Goal: Information Seeking & Learning: Learn about a topic

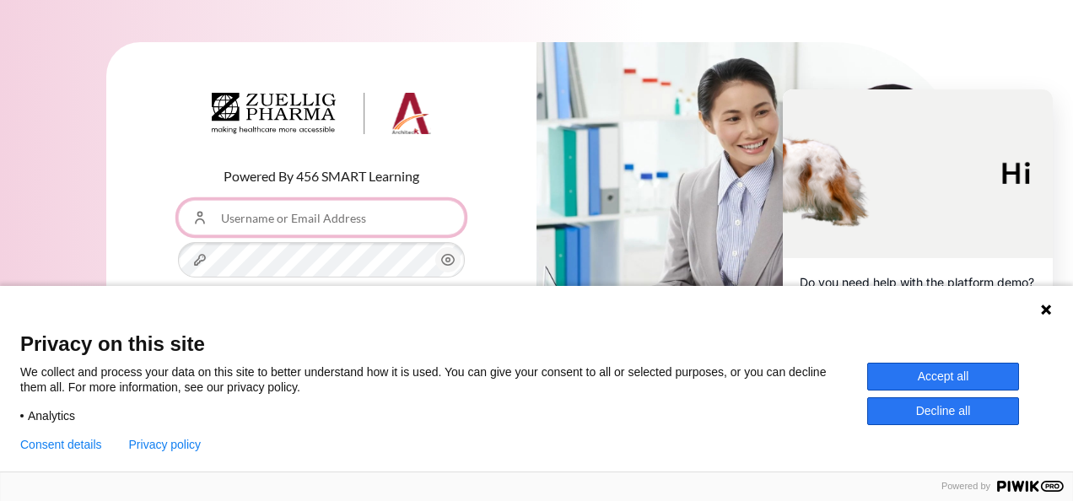
click at [359, 217] on input "Username or Email Address" at bounding box center [321, 217] width 287 height 35
type input "ㄕ"
type input "[EMAIL_ADDRESS][DOMAIN_NAME]"
click at [1044, 315] on icon at bounding box center [1045, 309] width 13 height 13
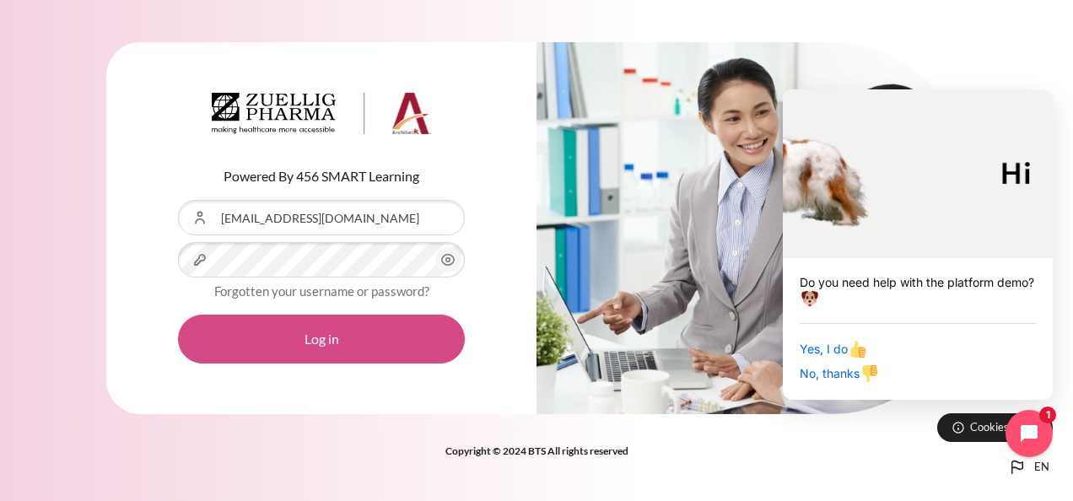
click at [297, 335] on button "Log in" at bounding box center [321, 339] width 287 height 49
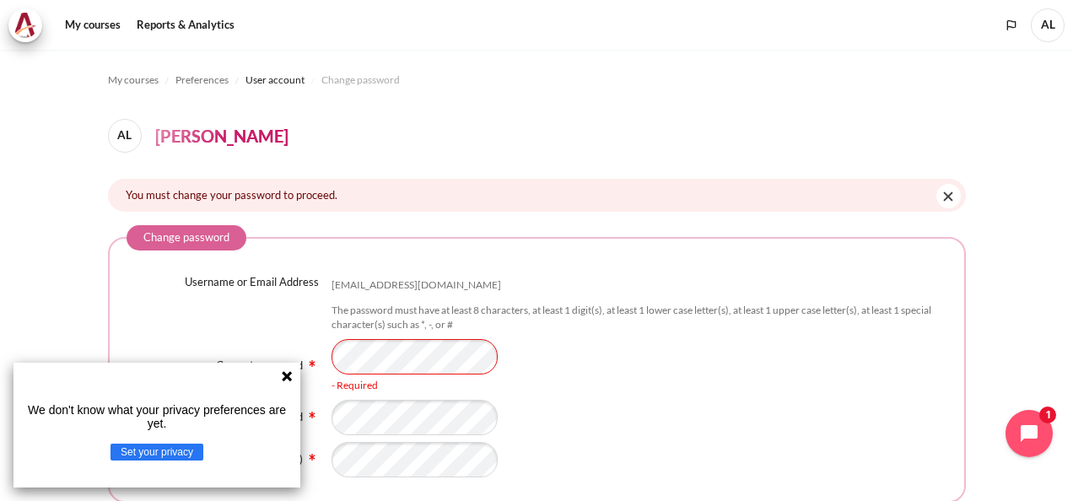
click at [283, 378] on icon at bounding box center [287, 376] width 10 height 10
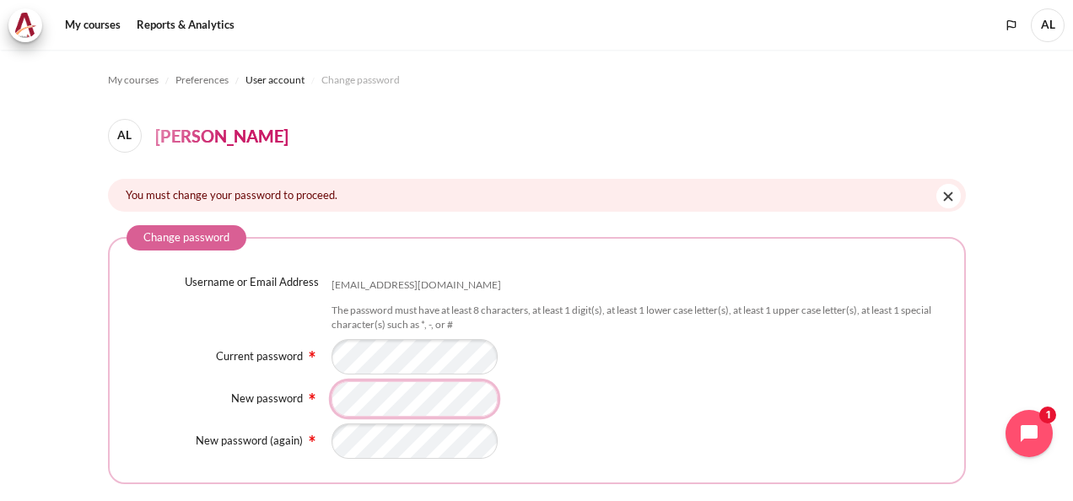
click at [316, 392] on div "New password" at bounding box center [536, 398] width 820 height 35
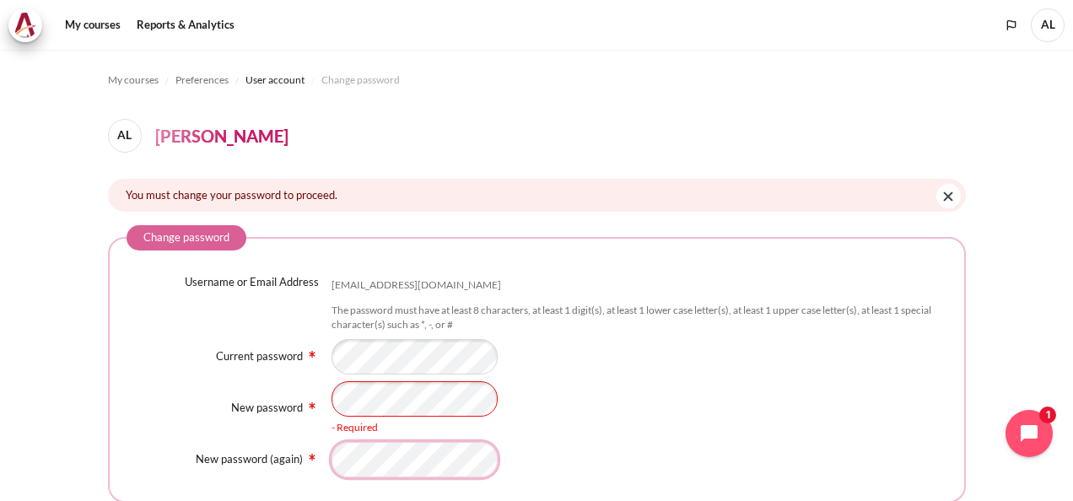
click at [330, 430] on div "Username or Email Address angli@zuelligpharma.com The password must have at lea…" at bounding box center [536, 375] width 820 height 203
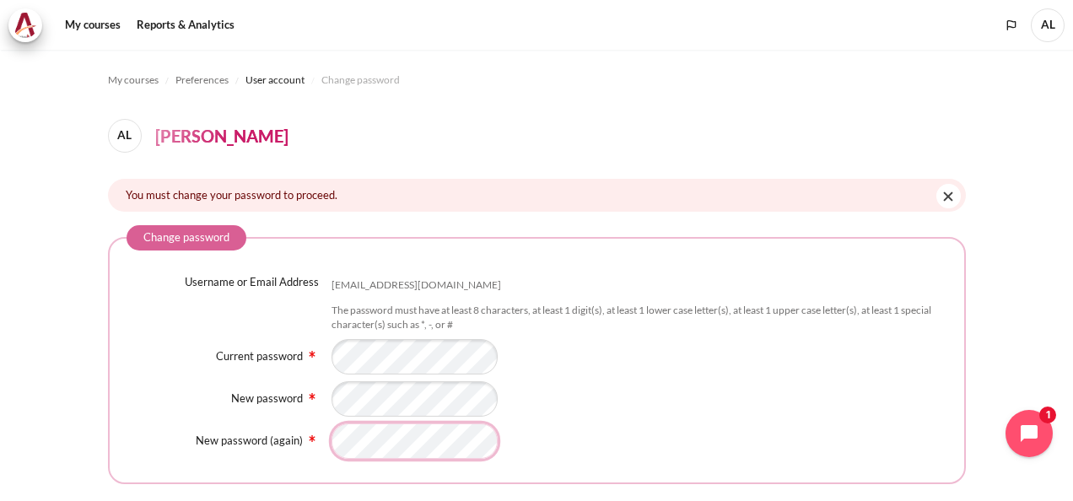
scroll to position [140, 0]
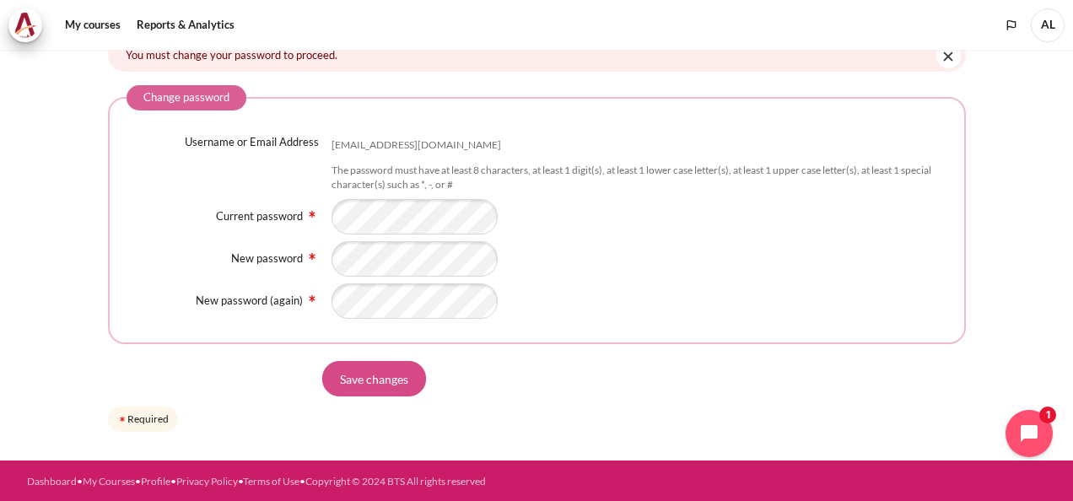
click at [369, 376] on input "Save changes" at bounding box center [374, 378] width 104 height 35
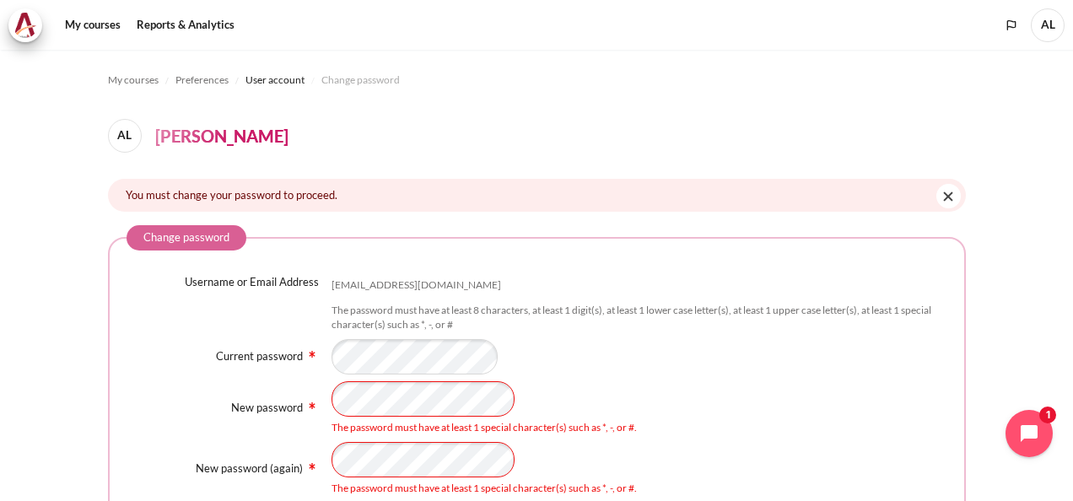
click at [675, 418] on div "The password must have at least 1 special character(s) such as *, -, or #." at bounding box center [639, 408] width 616 height 54
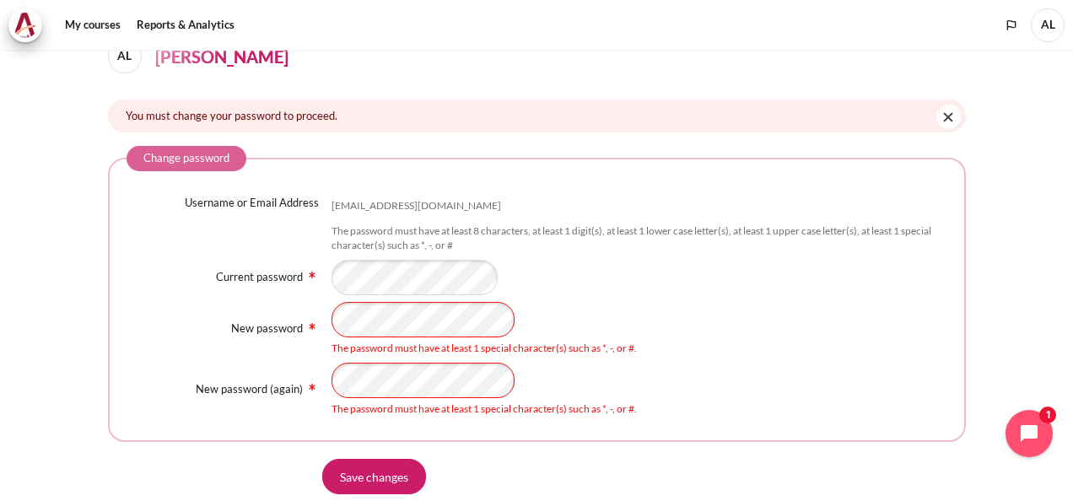
scroll to position [177, 0]
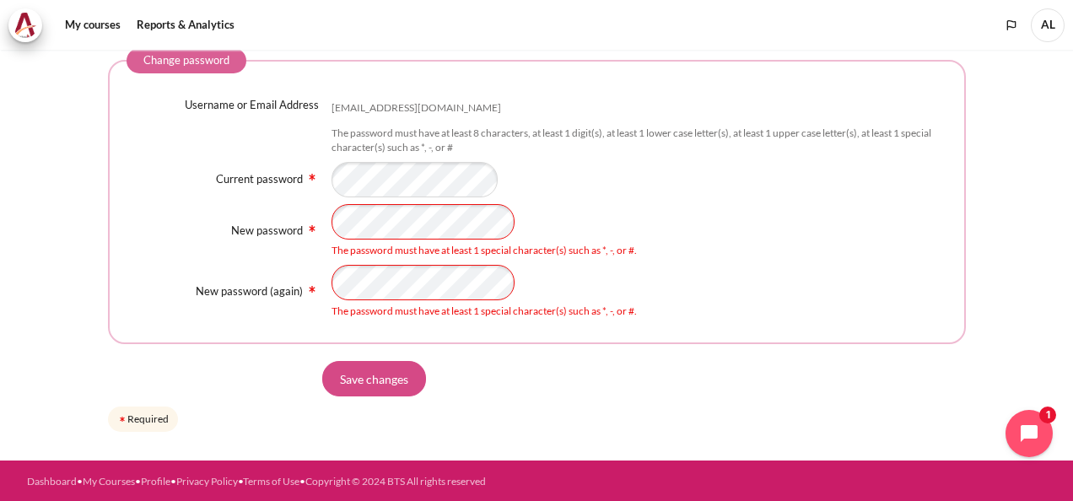
click at [379, 378] on input "Save changes" at bounding box center [374, 378] width 104 height 35
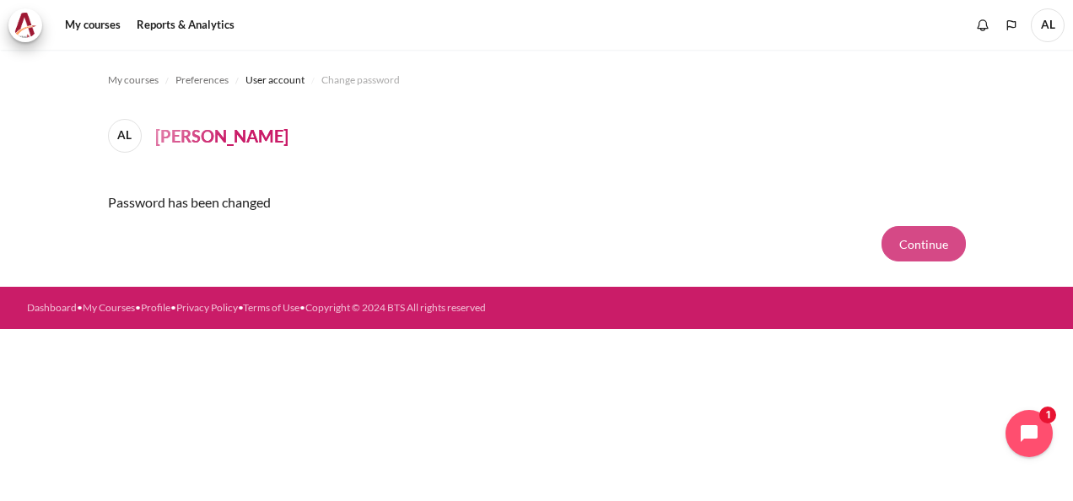
click at [900, 244] on button "Continue" at bounding box center [923, 243] width 84 height 35
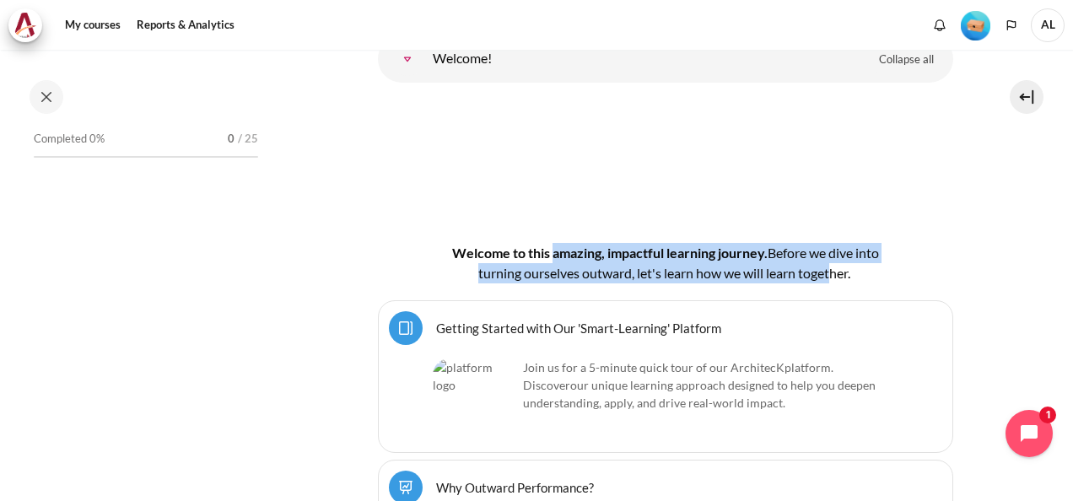
scroll to position [300, 0]
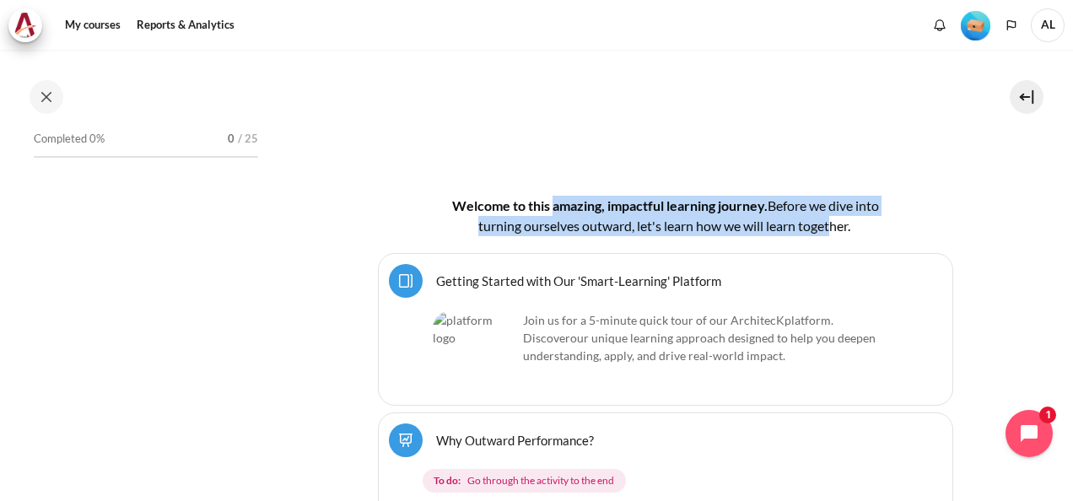
drag, startPoint x: 547, startPoint y: 199, endPoint x: 828, endPoint y: 220, distance: 281.6
click at [828, 220] on h4 "Welcome to this amazing, impactful learning journey. B efore we dive into turni…" at bounding box center [665, 216] width 467 height 40
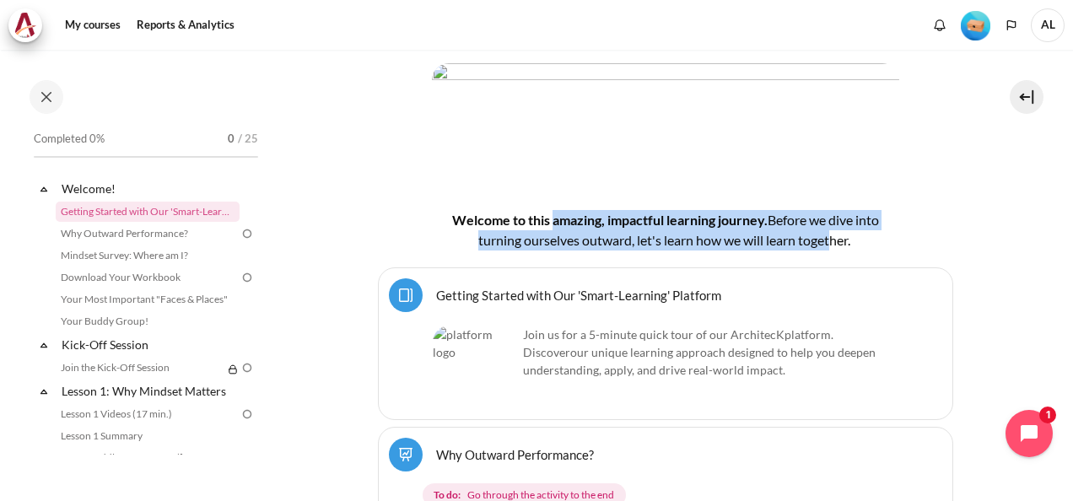
scroll to position [385, 0]
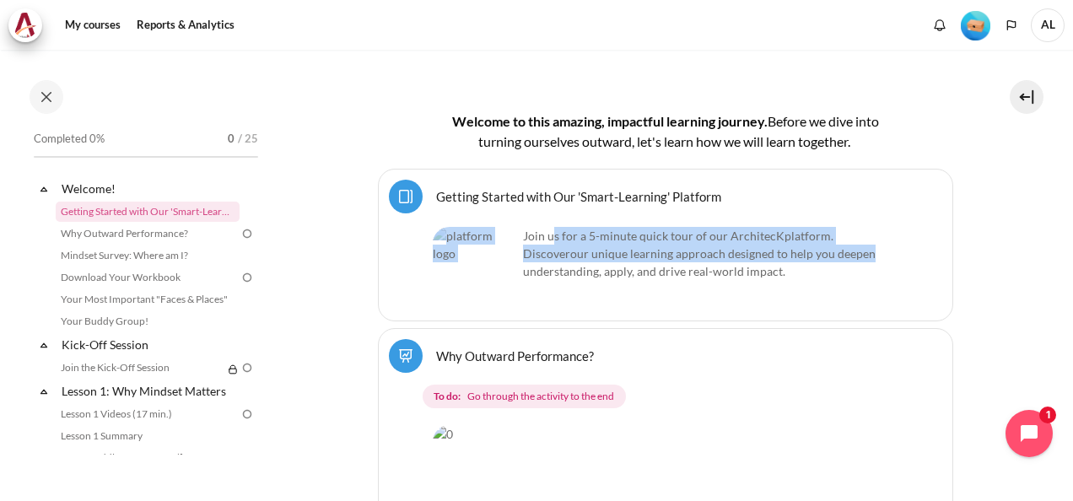
drag, startPoint x: 555, startPoint y: 236, endPoint x: 823, endPoint y: 245, distance: 268.3
click at [823, 245] on p "Join us for a 5-minute quick tour of our ArchitecK platform. Discover our uniqu…" at bounding box center [665, 253] width 465 height 53
drag, startPoint x: 823, startPoint y: 245, endPoint x: 708, endPoint y: 245, distance: 114.7
click at [708, 246] on span "our unique learning approach designed to help you deepen understanding, apply, …" at bounding box center [699, 262] width 352 height 32
click at [572, 243] on p "Join us for a 5-minute quick tour of our ArchitecK platform. Discover our uniqu…" at bounding box center [665, 253] width 465 height 53
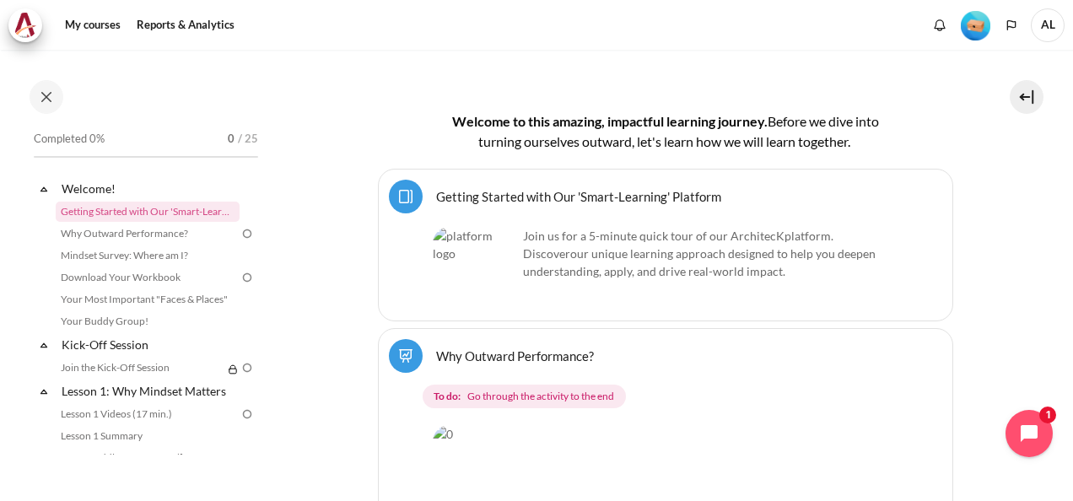
click at [562, 196] on link "Getting Started with Our 'Smart-Learning' Platform Page" at bounding box center [578, 196] width 285 height 16
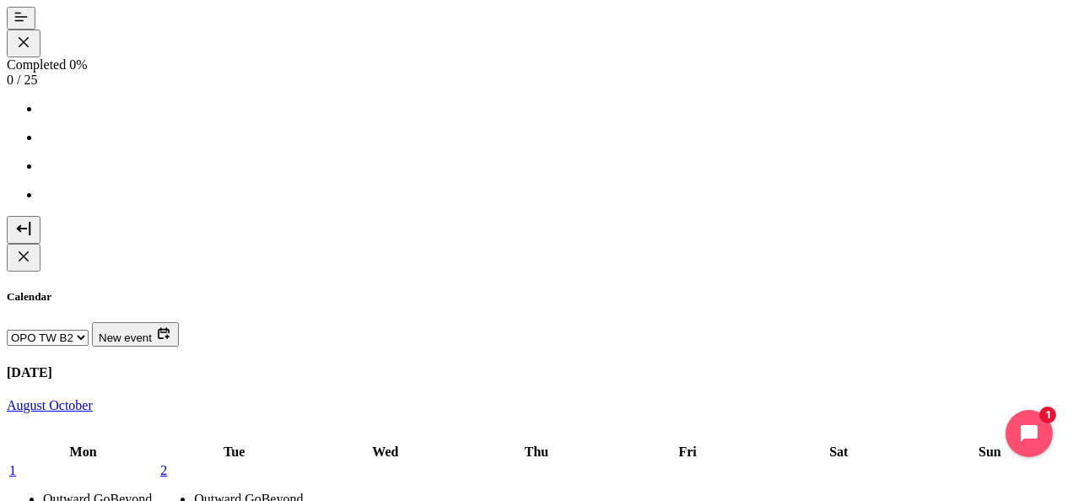
drag, startPoint x: 518, startPoint y: 175, endPoint x: 920, endPoint y: 199, distance: 402.9
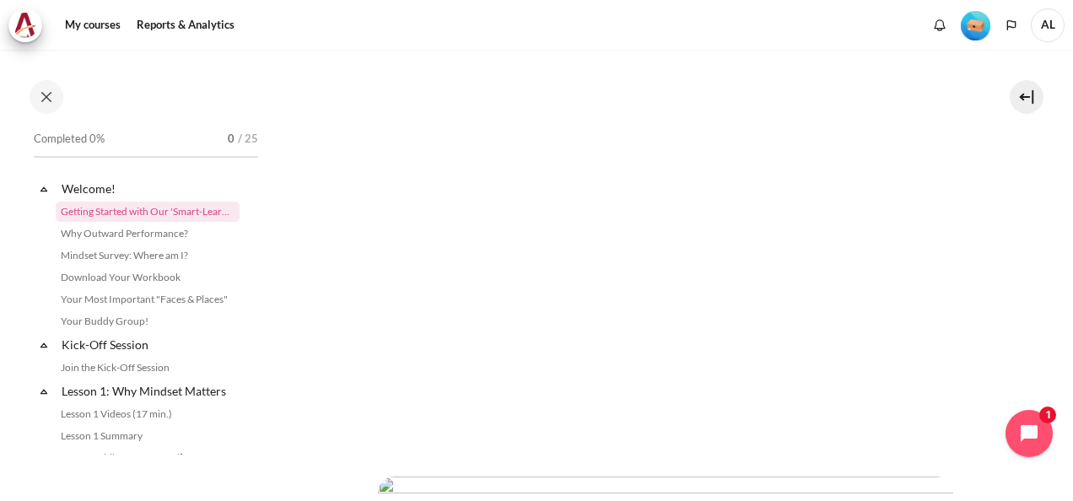
click at [121, 234] on link "Why Outward Performance?" at bounding box center [148, 233] width 184 height 20
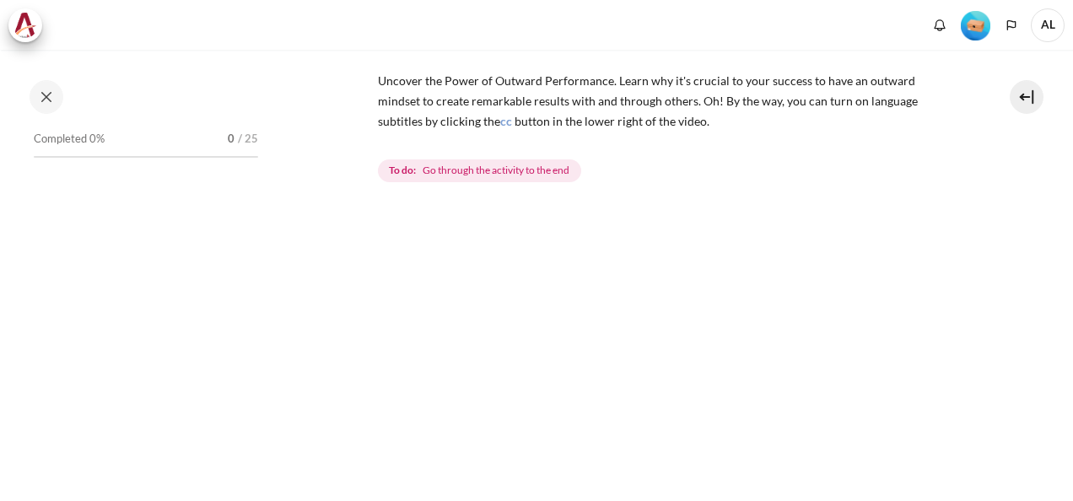
scroll to position [337, 0]
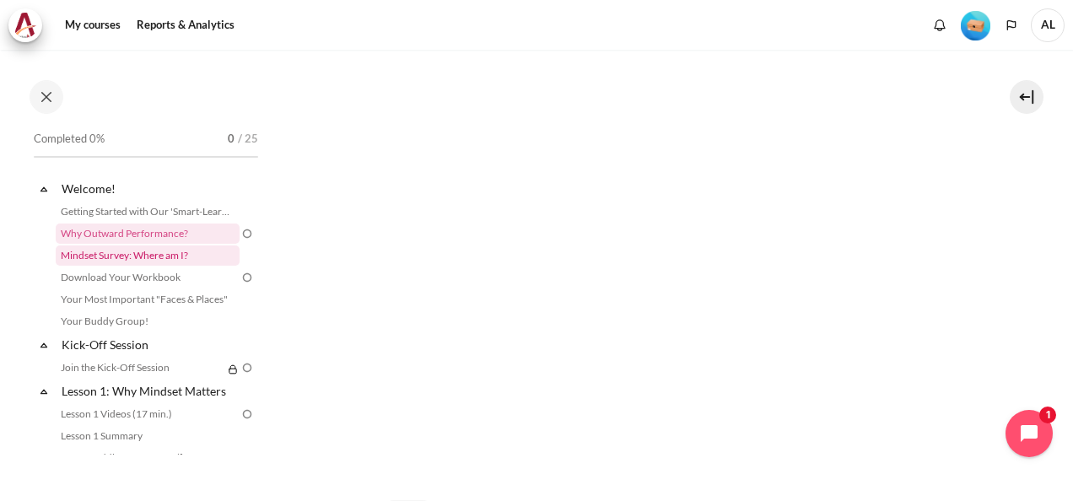
click at [164, 255] on link "Mindset Survey: Where am I?" at bounding box center [148, 255] width 184 height 20
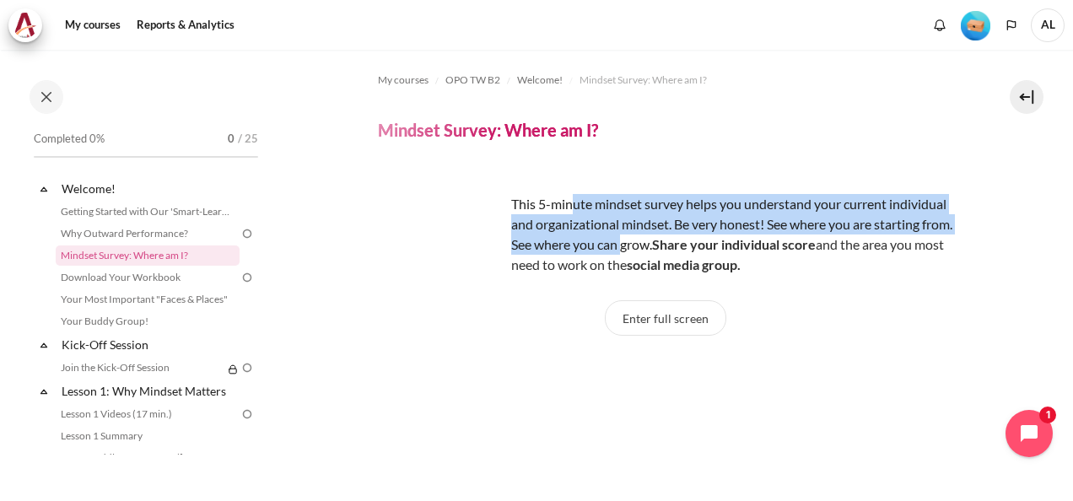
drag, startPoint x: 571, startPoint y: 202, endPoint x: 705, endPoint y: 234, distance: 137.9
click at [705, 234] on p "This 5-minute mindset survey helps you understand your current individual and o…" at bounding box center [665, 234] width 575 height 81
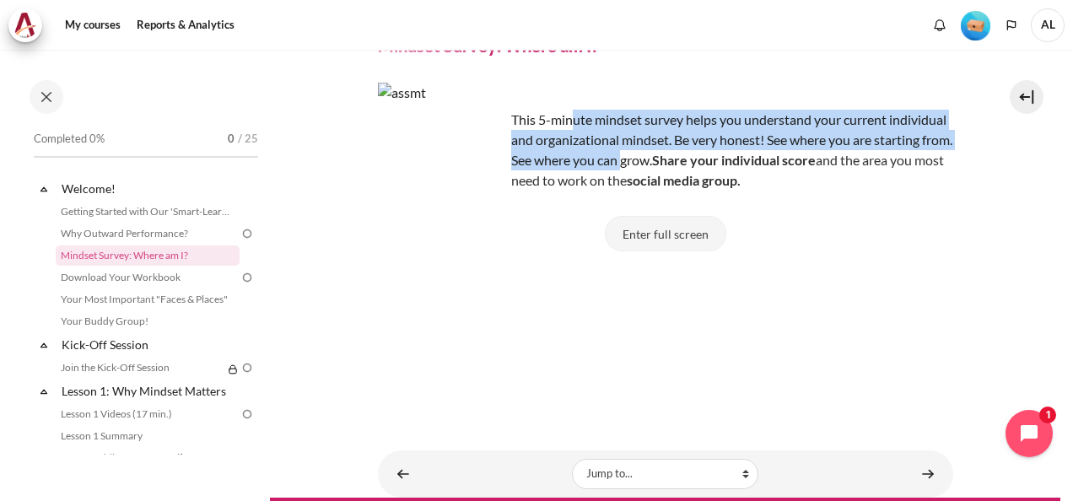
scroll to position [137, 0]
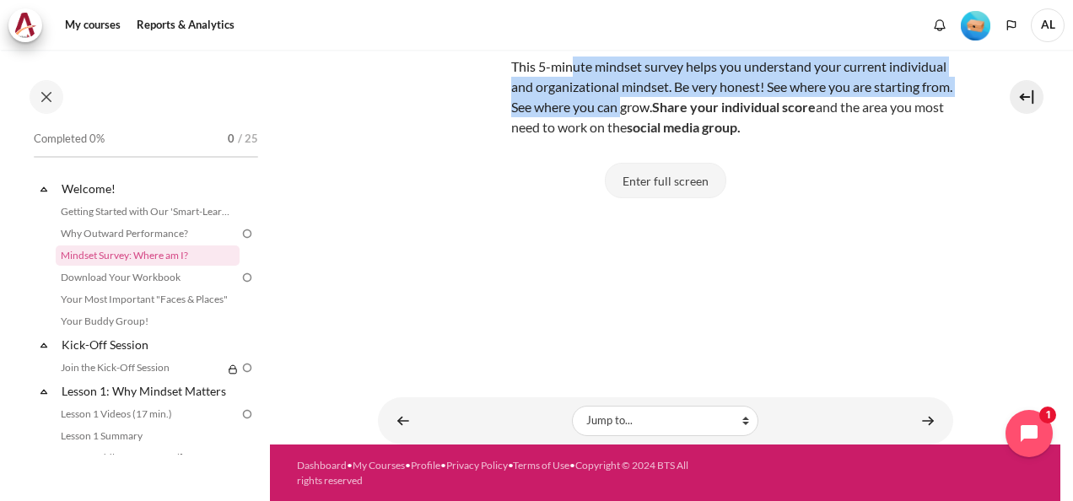
click at [643, 174] on button "Enter full screen" at bounding box center [665, 180] width 121 height 35
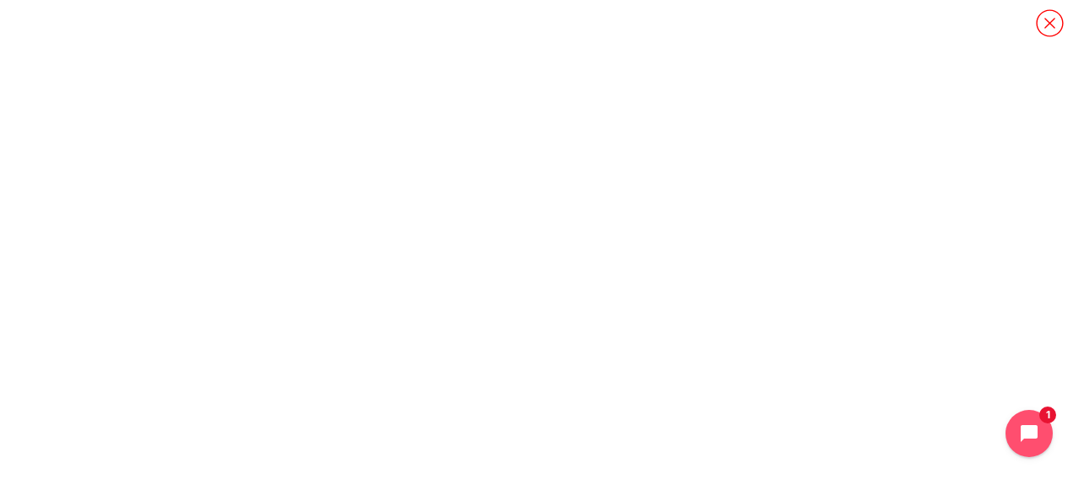
scroll to position [6, 0]
click at [1046, 24] on icon "Content" at bounding box center [1050, 23] width 30 height 30
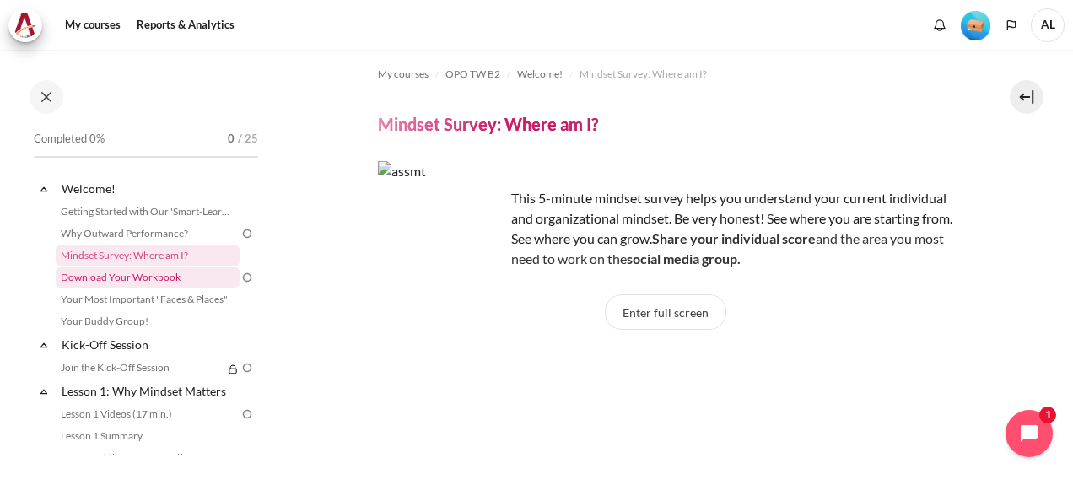
click at [123, 282] on link "Download Your Workbook" at bounding box center [148, 277] width 184 height 20
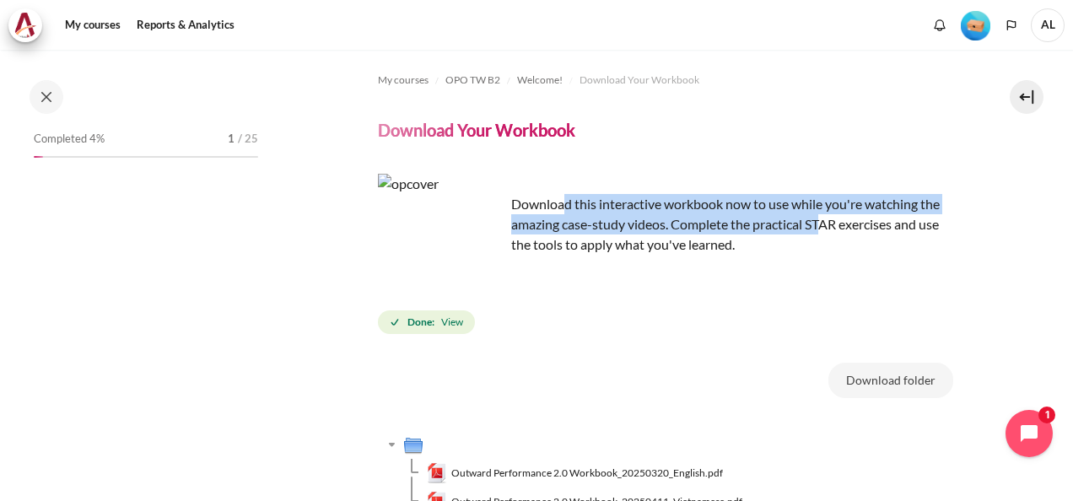
click at [826, 224] on p "Download this interactive workbook now to use while you're watching the amazing…" at bounding box center [665, 214] width 575 height 81
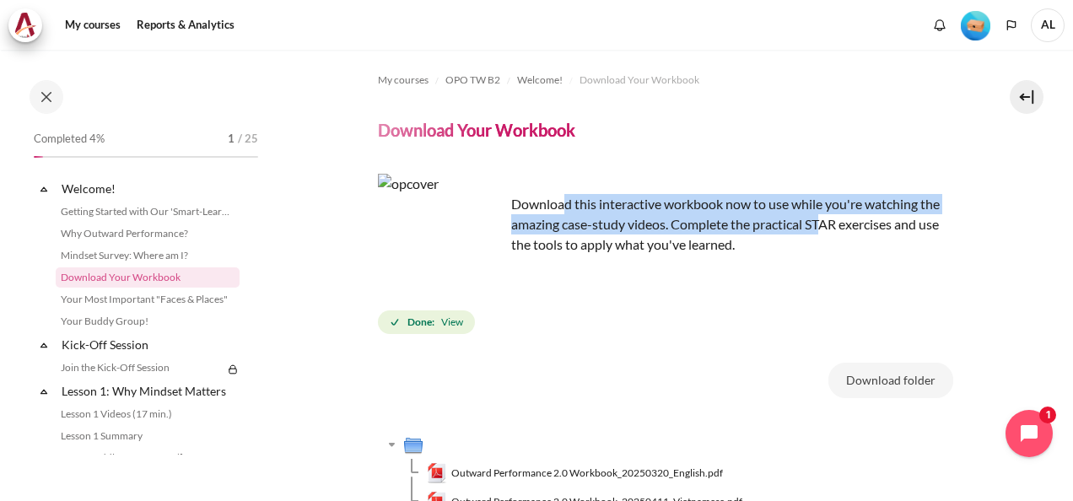
click at [826, 224] on p "Download this interactive workbook now to use while you're watching the amazing…" at bounding box center [665, 214] width 575 height 81
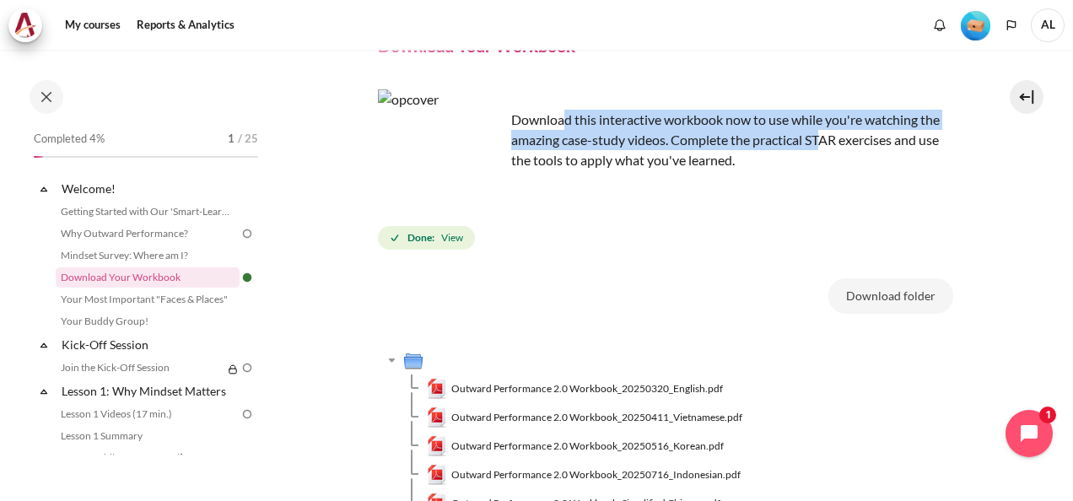
scroll to position [297, 0]
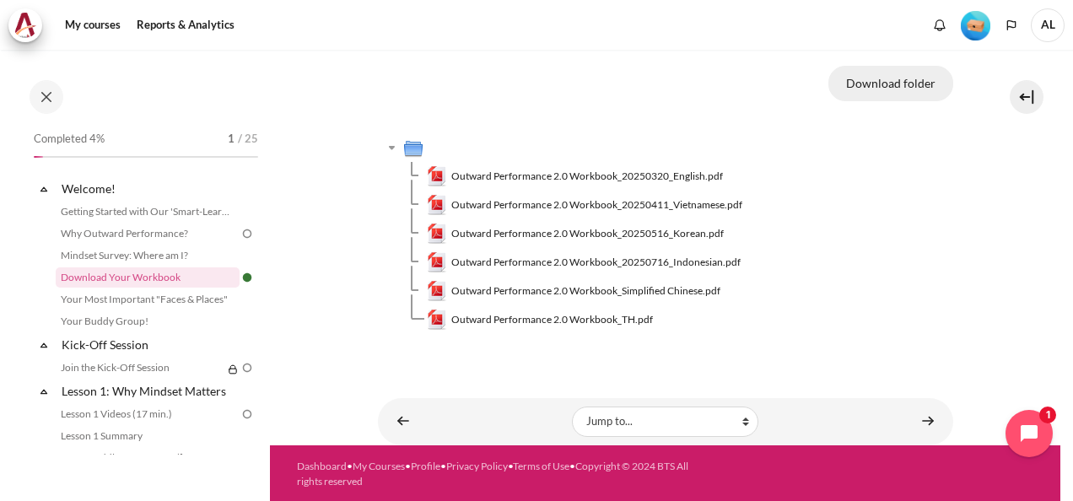
click at [887, 84] on button "Download folder" at bounding box center [890, 83] width 125 height 35
click at [115, 488] on div "Completed 4% 1 / 25 Expand Collapse Welcome! Highlighted" at bounding box center [135, 275] width 270 height 449
click at [137, 307] on link "Your Most Important "Faces & Places"" at bounding box center [148, 299] width 184 height 20
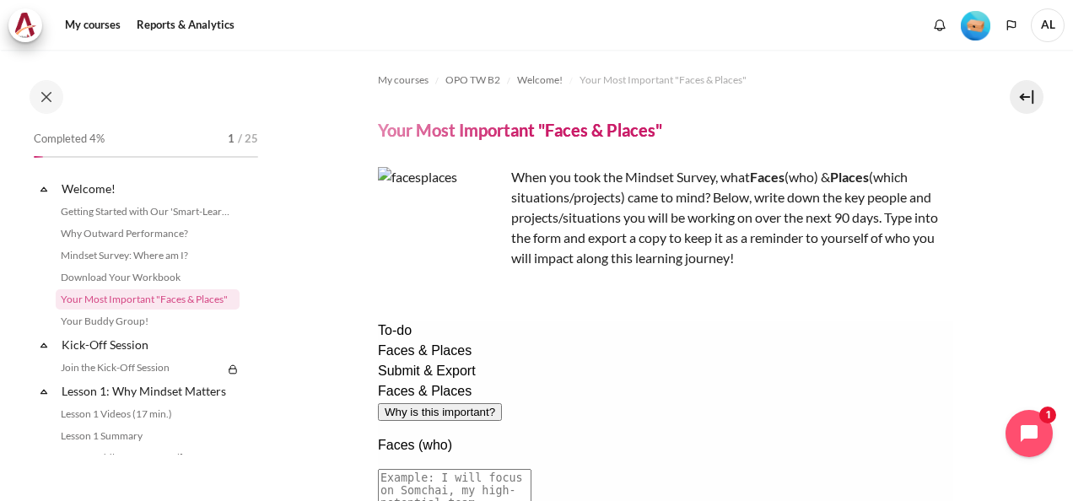
scroll to position [8, 0]
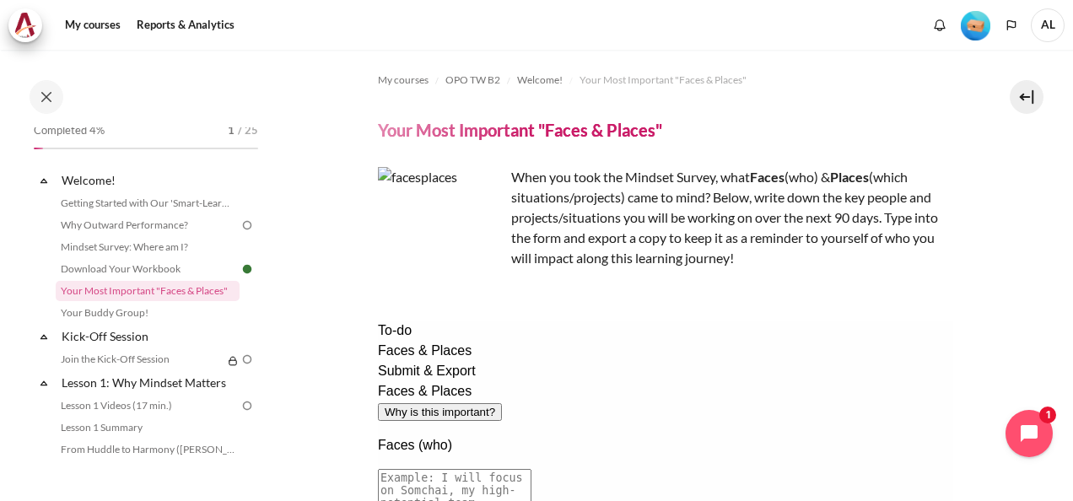
click at [844, 40] on div "My courses Reports & Analytics More" at bounding box center [536, 25] width 1056 height 34
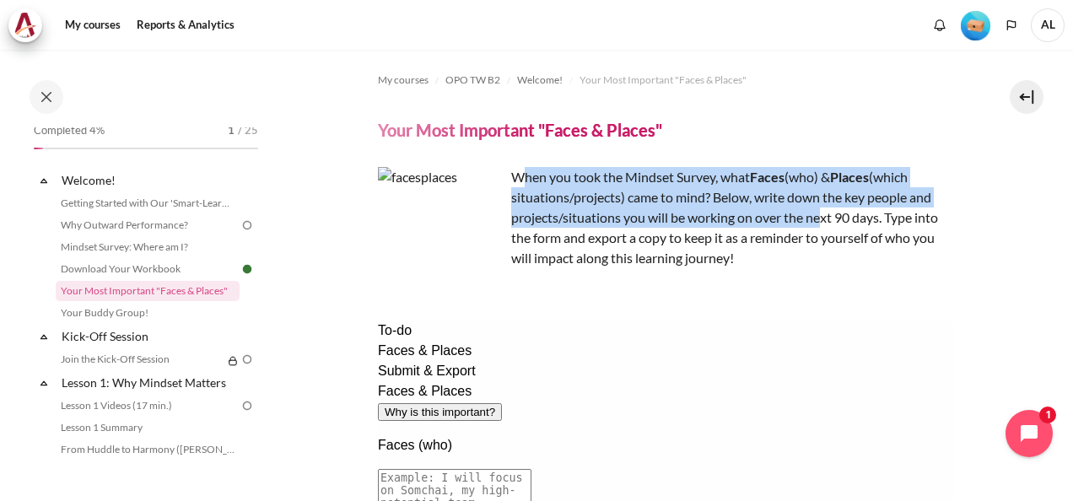
drag, startPoint x: 527, startPoint y: 175, endPoint x: 823, endPoint y: 218, distance: 299.0
click at [823, 217] on p "When you took the Mindset Survey, what F aces (who) & Places (which situations/…" at bounding box center [665, 217] width 575 height 101
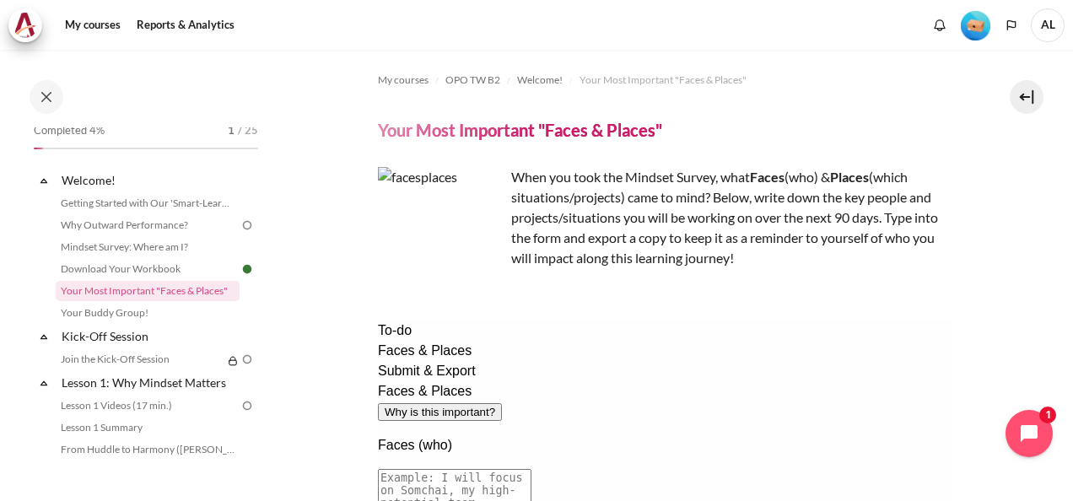
click at [876, 218] on p "When you took the Mindset Survey, what F aces (who) & Places (which situations/…" at bounding box center [665, 217] width 575 height 101
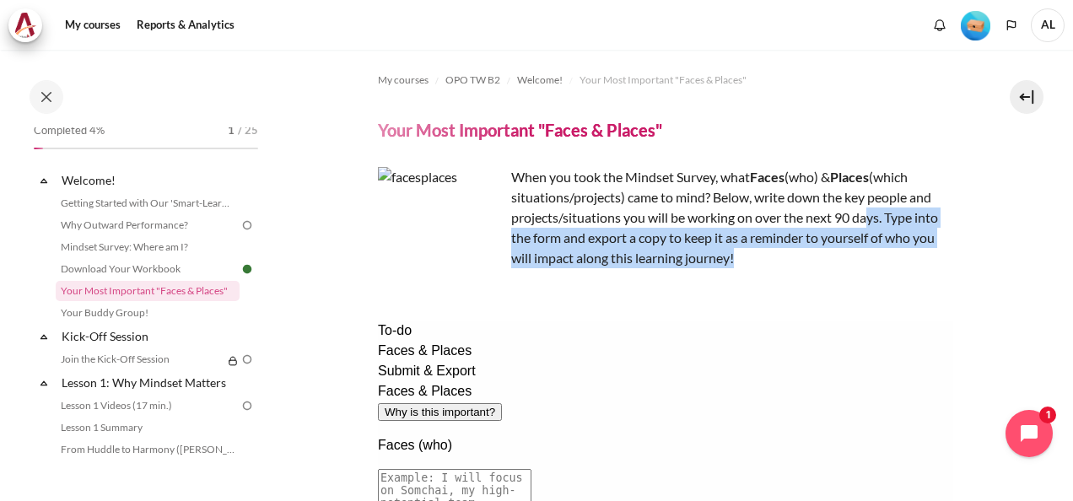
drag, startPoint x: 871, startPoint y: 215, endPoint x: 869, endPoint y: 256, distance: 41.4
click at [869, 256] on p "When you took the Mindset Survey, what F aces (who) & Places (which situations/…" at bounding box center [665, 217] width 575 height 101
click at [630, 242] on p "When you took the Mindset Survey, what F aces (who) & Places (which situations/…" at bounding box center [665, 217] width 575 height 101
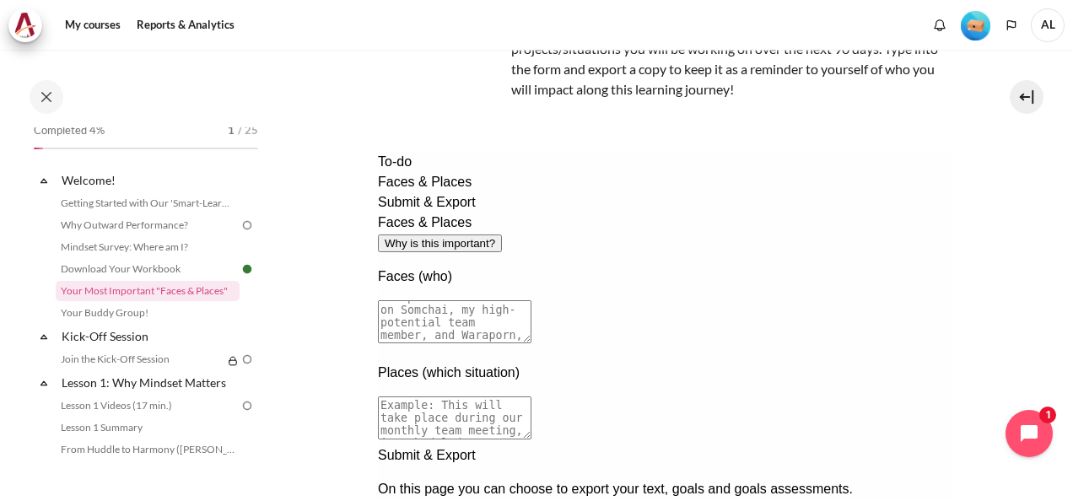
scroll to position [15, 0]
click at [707, 24] on div "My courses Reports & Analytics More" at bounding box center [536, 25] width 1056 height 34
click at [154, 315] on link "Your Buddy Group!" at bounding box center [148, 313] width 184 height 20
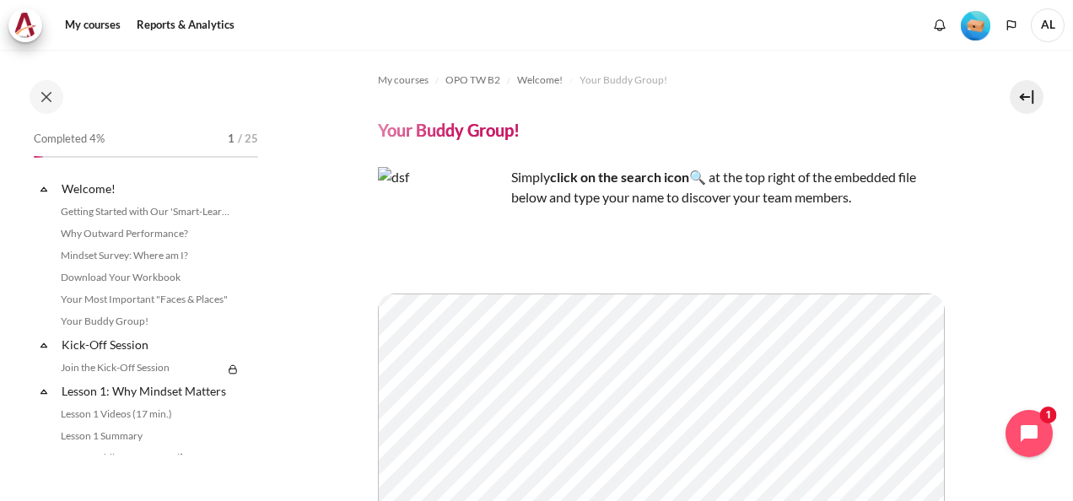
scroll to position [30, 0]
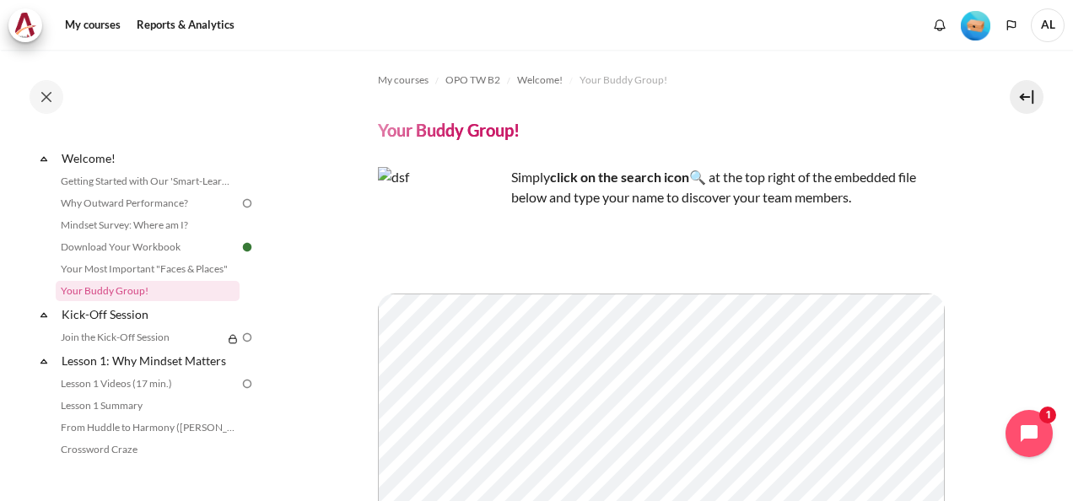
drag, startPoint x: 712, startPoint y: 179, endPoint x: 863, endPoint y: 194, distance: 151.7
click at [863, 194] on p "Simply click on the search icon 🔍 at the top right of the embedded file below a…" at bounding box center [665, 187] width 575 height 40
click at [784, 187] on p "Simply click on the search icon 🔍 at the top right of the embedded file below a…" at bounding box center [665, 187] width 575 height 40
drag, startPoint x: 762, startPoint y: 174, endPoint x: 859, endPoint y: 197, distance: 99.8
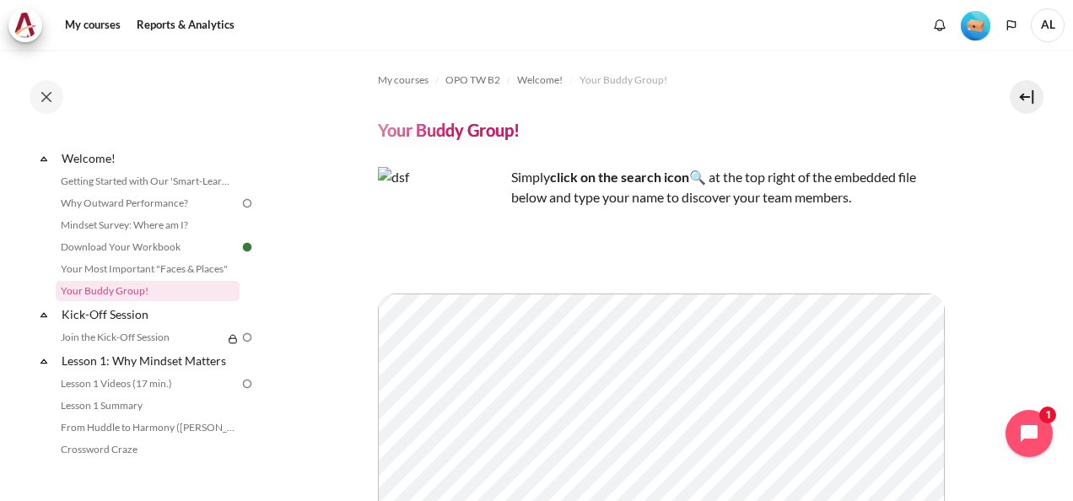
click at [859, 197] on p "Simply click on the search icon 🔍 at the top right of the embedded file below a…" at bounding box center [665, 187] width 575 height 40
drag, startPoint x: 859, startPoint y: 197, endPoint x: 902, endPoint y: 197, distance: 43.0
click at [902, 197] on p "Simply click on the search icon 🔍 at the top right of the embedded file below a…" at bounding box center [665, 187] width 575 height 40
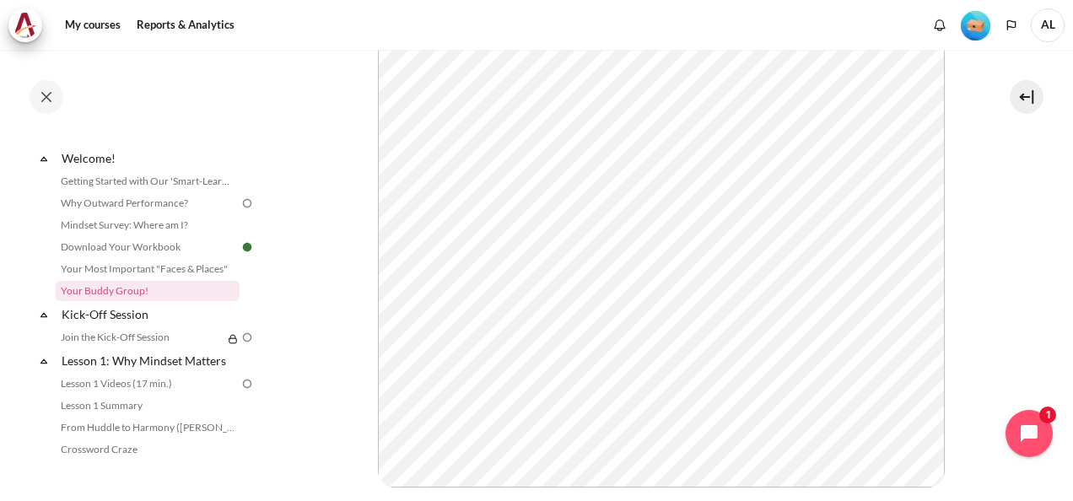
scroll to position [337, 0]
click at [1032, 315] on section "My courses OPO TW B2 Welcome! Your Buddy Group! Your Buddy Group! Simply" at bounding box center [665, 135] width 790 height 847
click at [334, 231] on section "My courses OPO TW B2 Welcome! Your Buddy Group! Your Buddy Group! Simply" at bounding box center [665, 135] width 790 height 847
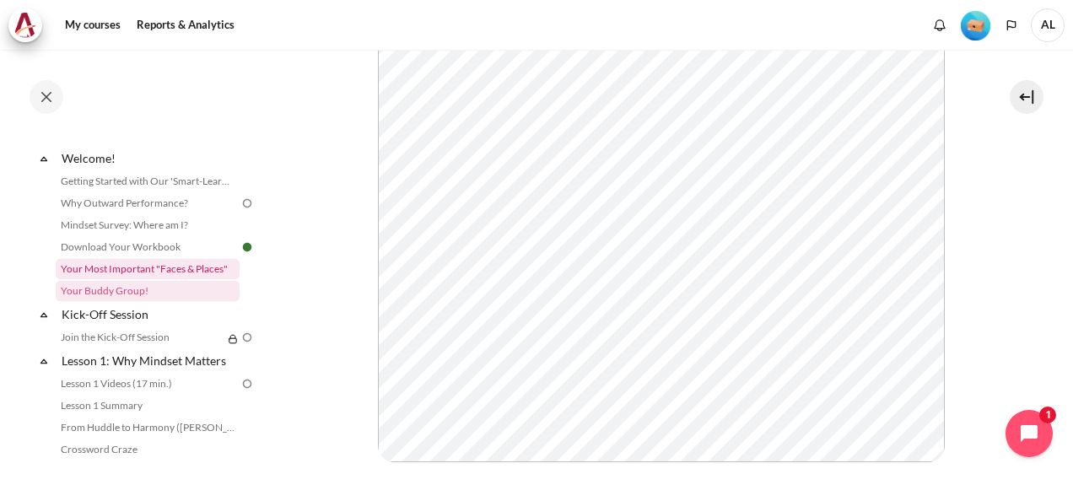
click at [180, 273] on link "Your Most Important "Faces & Places"" at bounding box center [148, 269] width 184 height 20
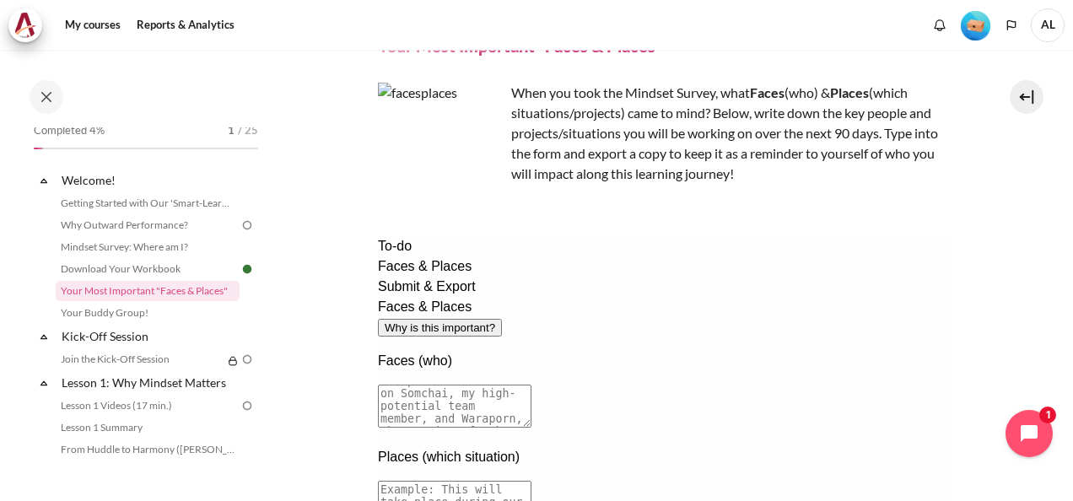
scroll to position [15, 0]
drag, startPoint x: 612, startPoint y: 358, endPoint x: 548, endPoint y: 310, distance: 79.6
click at [548, 351] on div "Faces (who)" at bounding box center [664, 392] width 575 height 83
drag, startPoint x: 590, startPoint y: 358, endPoint x: 511, endPoint y: 353, distance: 79.4
click at [510, 351] on div "Faces (who)" at bounding box center [664, 392] width 575 height 83
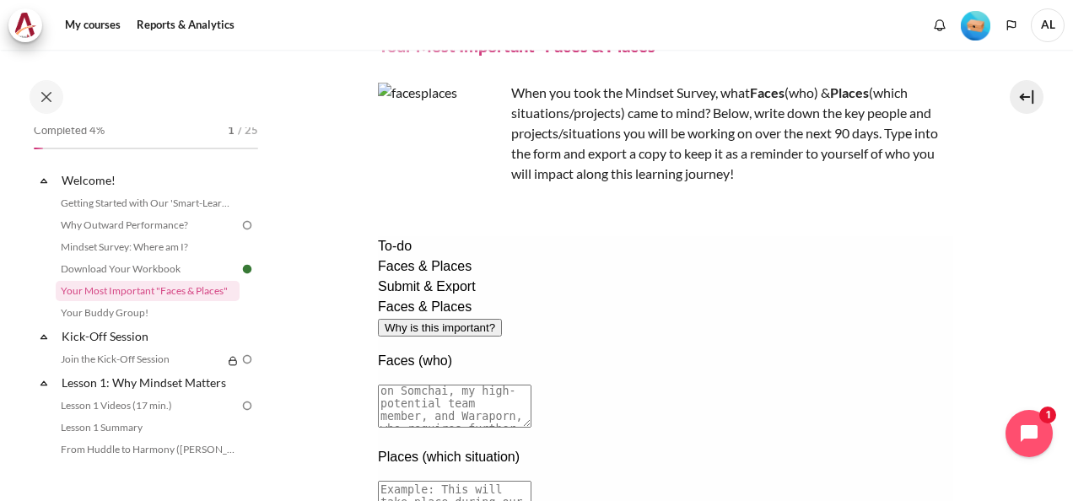
click at [511, 385] on textarea at bounding box center [453, 406] width 153 height 43
drag, startPoint x: 17, startPoint y: 467, endPoint x: 32, endPoint y: 460, distance: 16.6
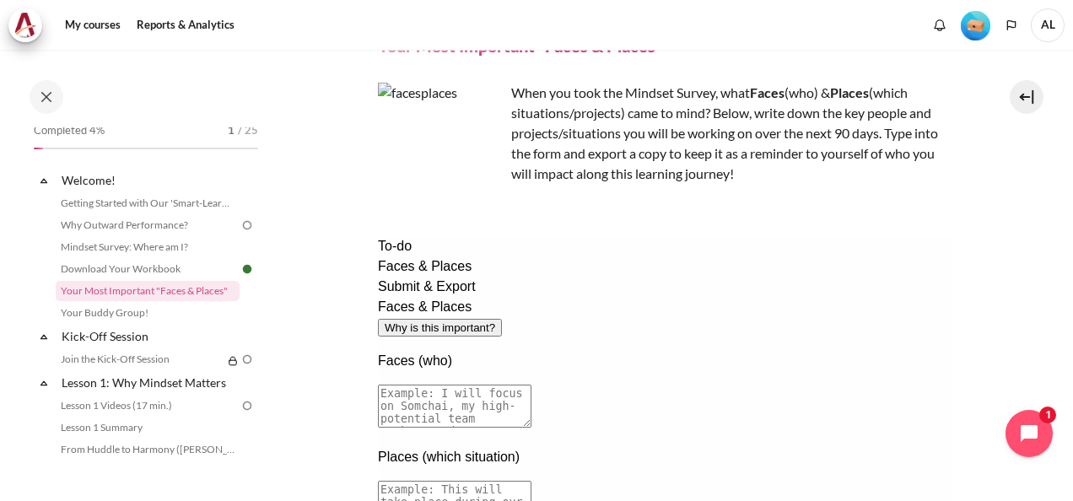
click at [17, 467] on div "Completed 4% 1 / 25 Expand Collapse Welcome! Highlighted" at bounding box center [135, 275] width 270 height 449
click at [530, 385] on textarea at bounding box center [453, 406] width 153 height 43
drag, startPoint x: 877, startPoint y: 358, endPoint x: 553, endPoint y: 329, distance: 325.1
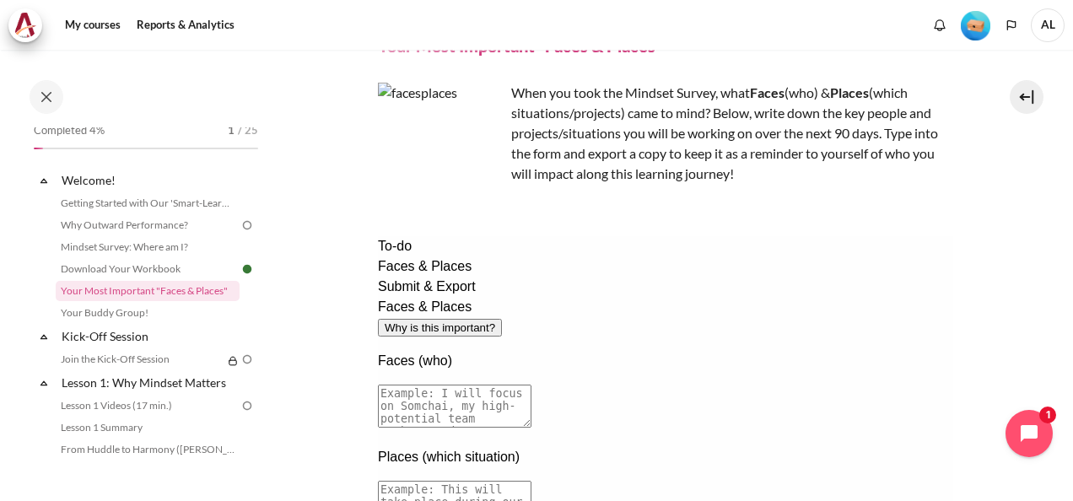
click at [530, 385] on textarea at bounding box center [453, 406] width 153 height 43
drag, startPoint x: 504, startPoint y: 328, endPoint x: 722, endPoint y: 328, distance: 217.6
click at [530, 385] on textarea at bounding box center [453, 406] width 153 height 43
paste textarea "I’ll focus on [PERSON_NAME], my supervisor, with whom I collaborate on a daily …"
type textarea "I’ll focus on [PERSON_NAME], my supervisor, with whom I collaborate on a daily …"
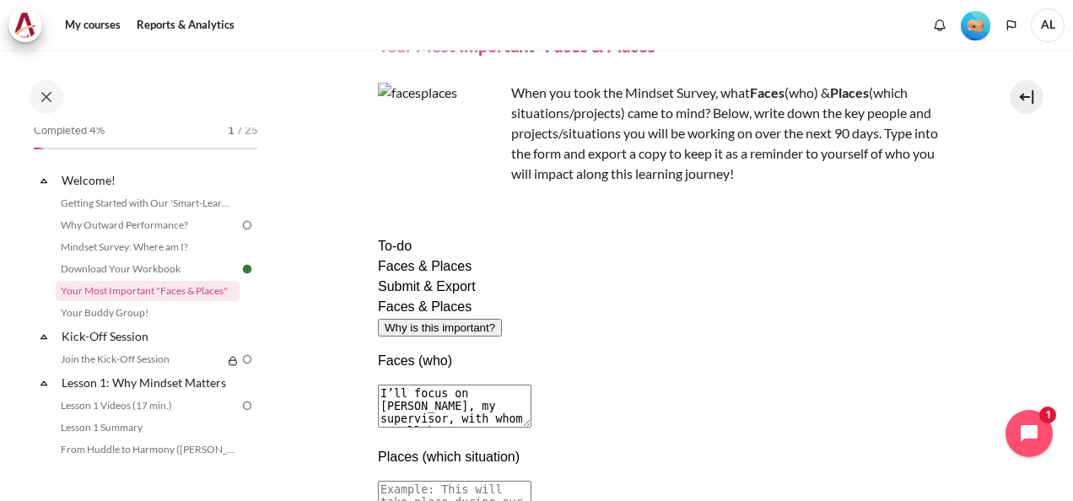
click at [997, 344] on section "My courses OPO TW B2 Welcome! Your Most Important "Faces & Places" Your Most Im…" at bounding box center [665, 370] width 790 height 810
click at [405, 297] on div "To-do Faces & Places Submit & Export" at bounding box center [664, 266] width 575 height 61
click at [28, 391] on div "Completed 4% 1 / 25 Expand Collapse Welcome! Highlighted" at bounding box center [145, 290] width 241 height 327
click at [530, 481] on textarea at bounding box center [453, 502] width 153 height 43
paste textarea "翻譯成繁體中文："
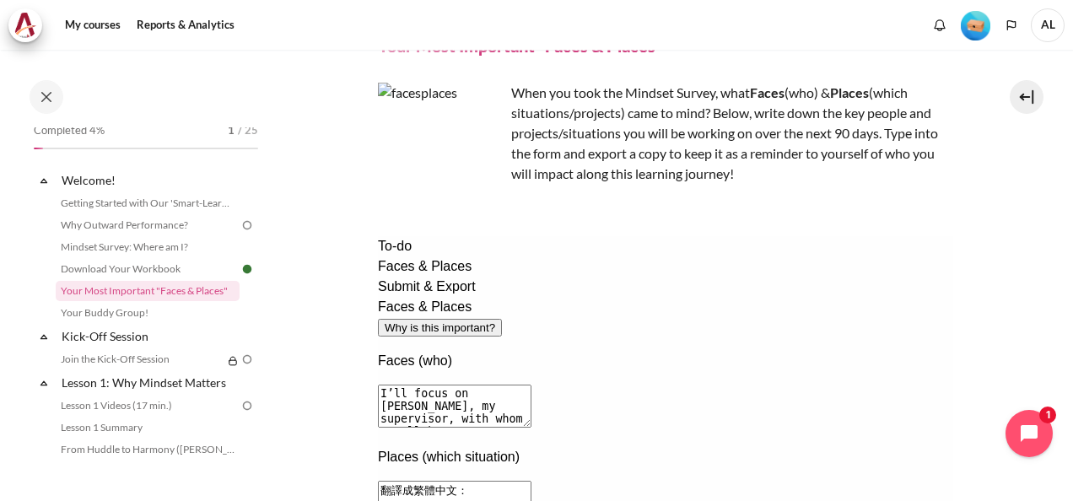
click at [530, 481] on textarea "翻譯成繁體中文：" at bounding box center [453, 502] width 153 height 43
drag, startPoint x: 621, startPoint y: 420, endPoint x: 482, endPoint y: 413, distance: 140.1
click at [479, 414] on div "To-do Faces & Places Submit & Export Faces & Places Why is this important? Face…" at bounding box center [664, 447] width 575 height 422
type textarea "\"
click at [530, 481] on textarea at bounding box center [453, 502] width 153 height 43
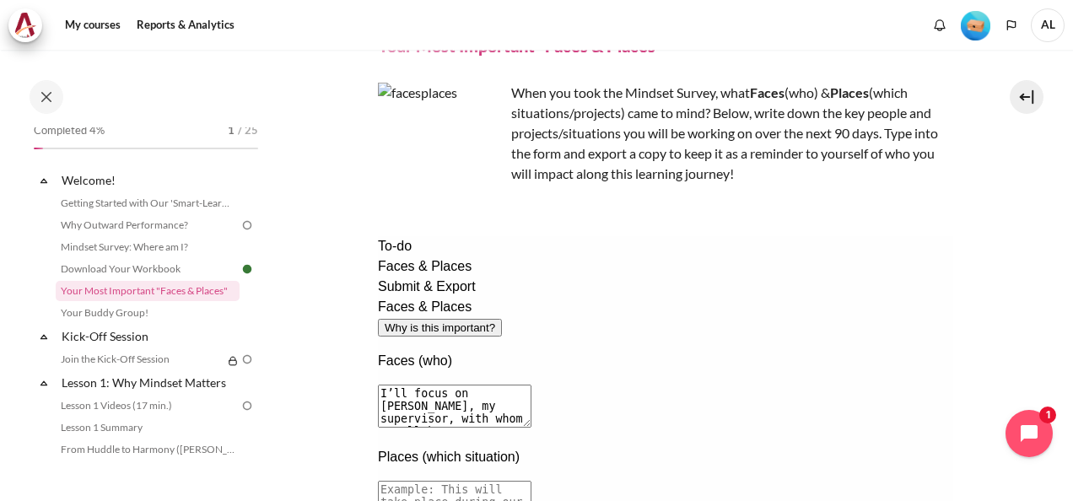
paste textarea "This will be integrated into our daily tasks and weekly one-on-one meetings"
type textarea "This will be integrated into our daily tasks and weekly one-on-one meetings."
click at [1004, 295] on section "My courses OPO TW B2 Welcome! Your Most Important "Faces & Places" Your Most Im…" at bounding box center [665, 370] width 790 height 810
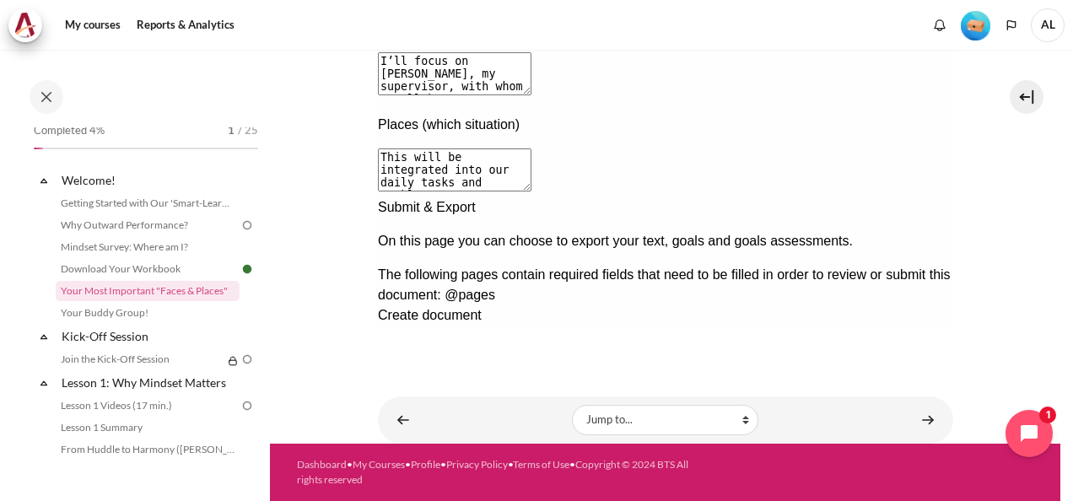
drag, startPoint x: 917, startPoint y: 322, endPoint x: 1323, endPoint y: 223, distance: 418.5
click at [917, 197] on div "Next documentation step" at bounding box center [664, 197] width 575 height 0
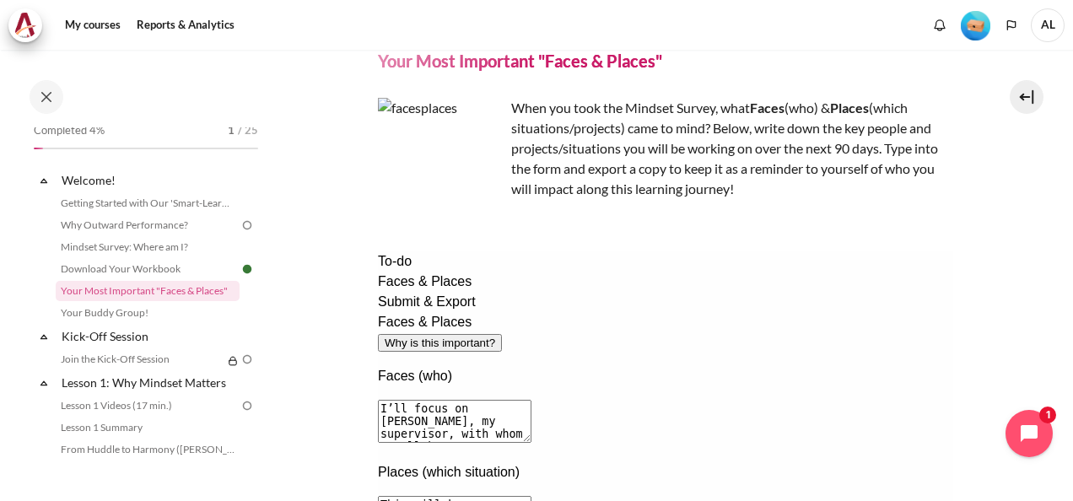
drag, startPoint x: 520, startPoint y: 331, endPoint x: 850, endPoint y: 351, distance: 330.3
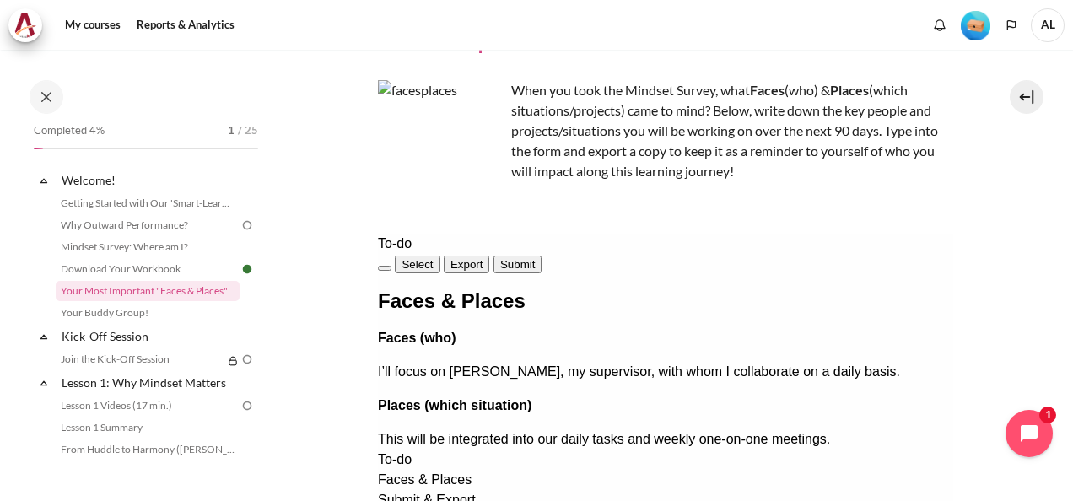
scroll to position [169, 0]
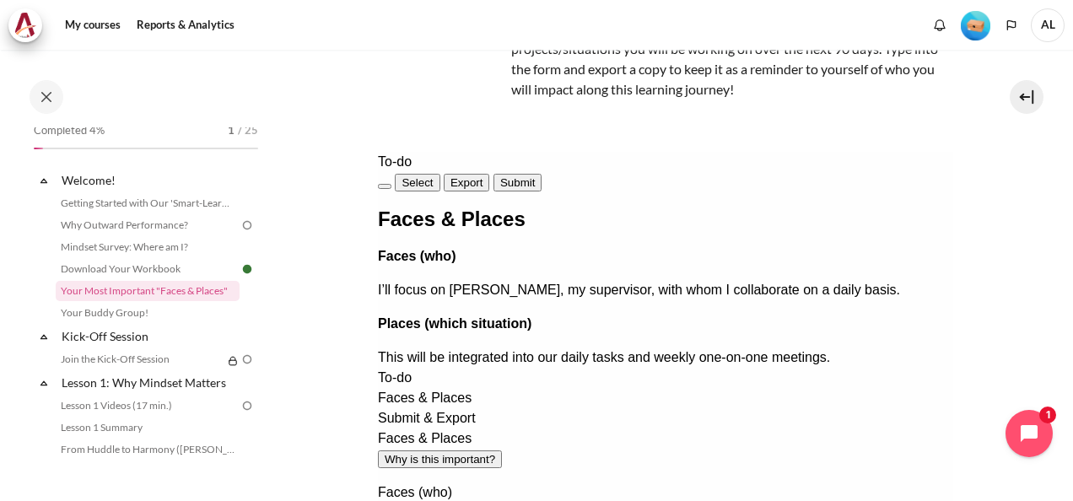
click at [541, 180] on button "Submit" at bounding box center [516, 183] width 48 height 18
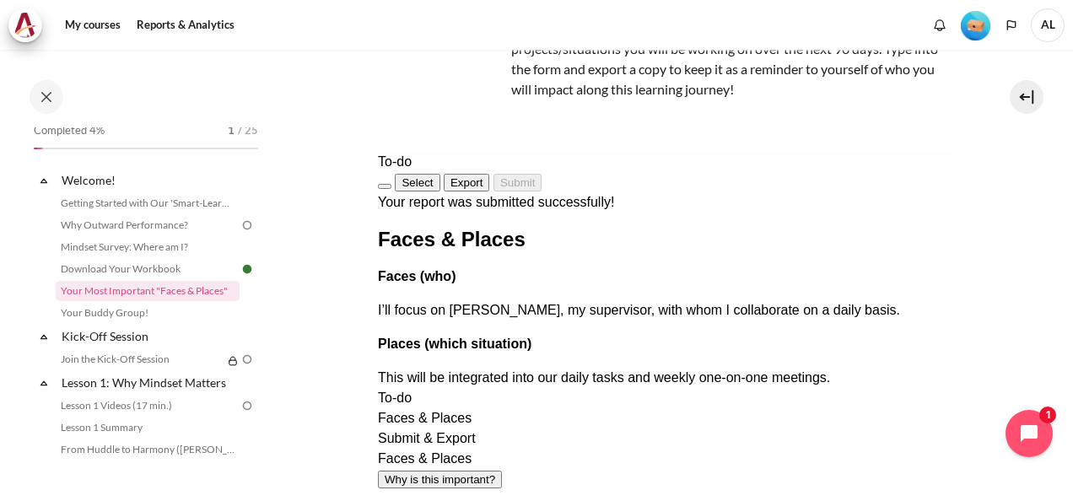
click at [489, 174] on button "Export" at bounding box center [466, 183] width 46 height 18
click at [334, 272] on section "My courses OPO TW B2 Welcome! Your Most Important "Faces & Places" Your Most Im…" at bounding box center [665, 286] width 790 height 810
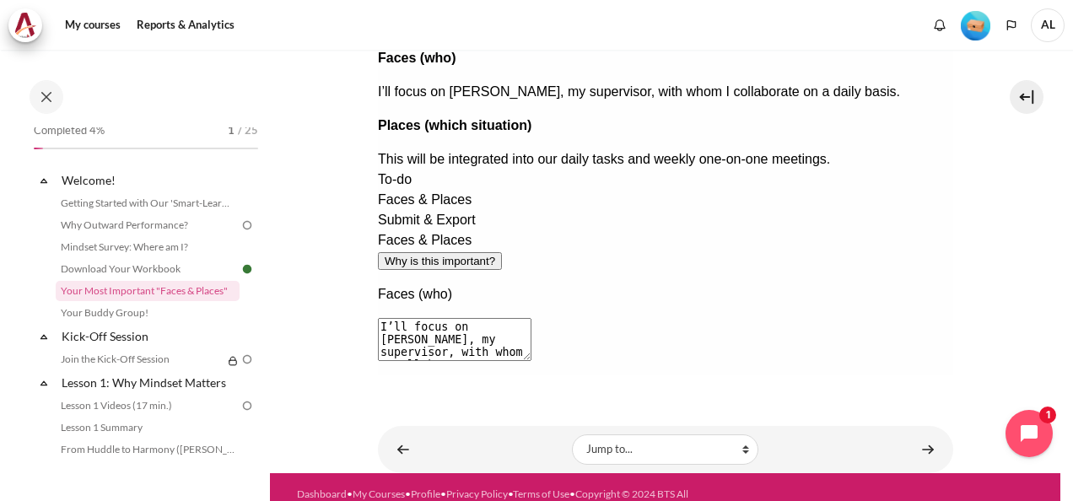
scroll to position [417, 0]
